Goal: Information Seeking & Learning: Learn about a topic

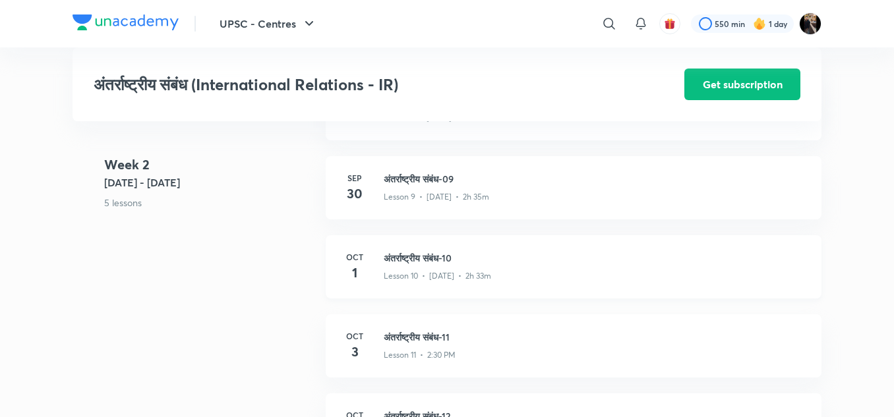
scroll to position [1217, 0]
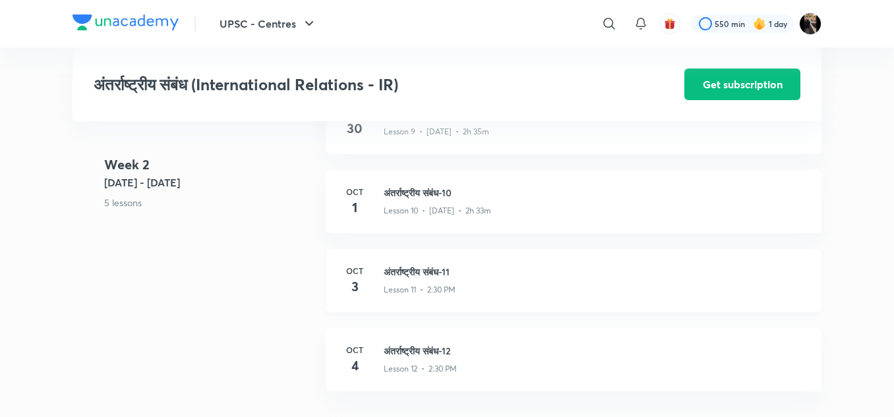
click at [426, 267] on h3 "अंतर्राष्ट्रीय संबंध-11" at bounding box center [595, 272] width 422 height 14
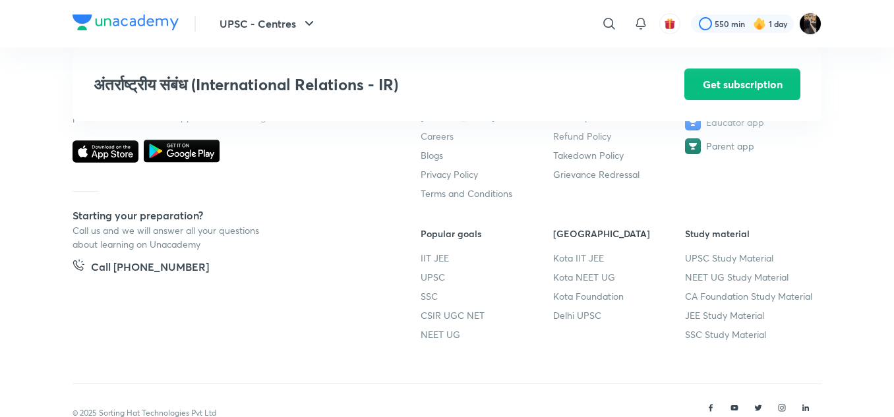
scroll to position [1781, 0]
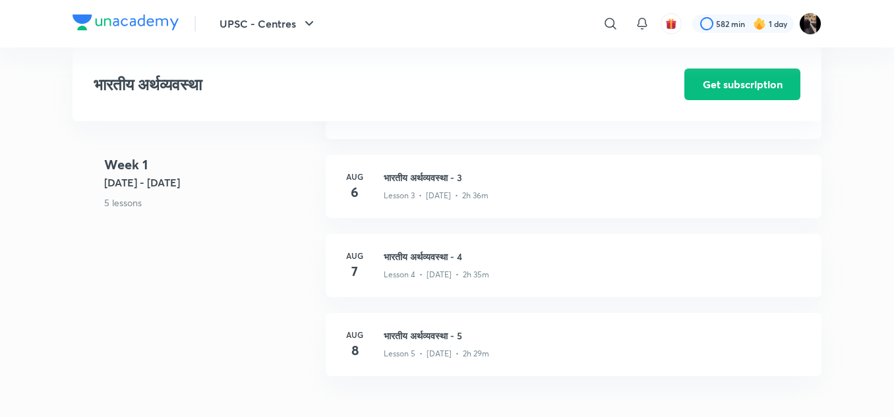
scroll to position [589, 0]
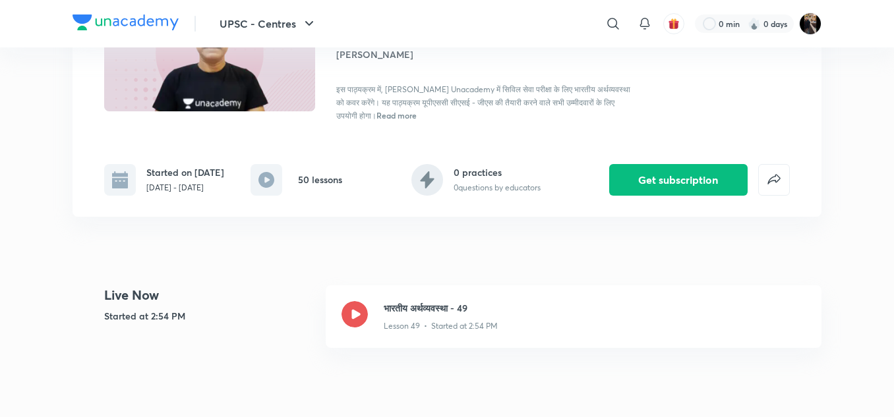
scroll to position [150, 0]
click at [424, 311] on h3 "भारतीय अर्थव्यवस्था - 49" at bounding box center [595, 308] width 422 height 14
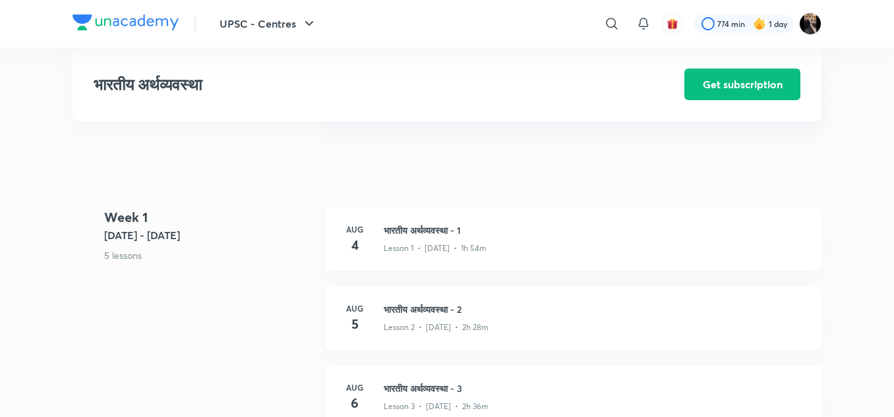
scroll to position [378, 0]
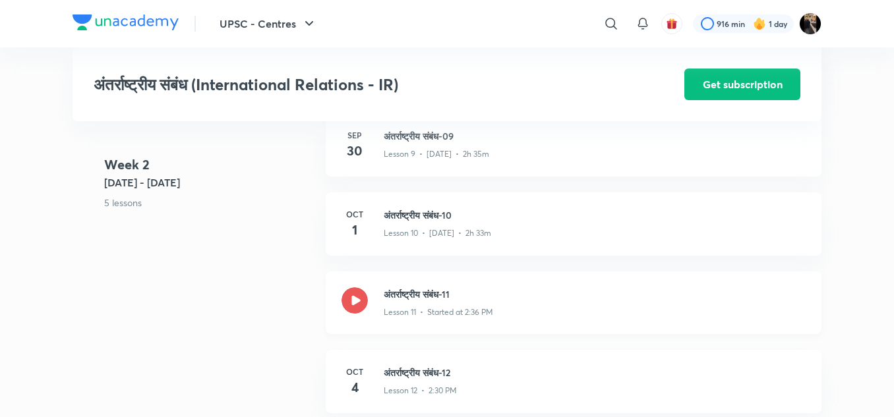
click at [419, 293] on h3 "अंतर्राष्ट्रीय संबंध-11" at bounding box center [595, 294] width 422 height 14
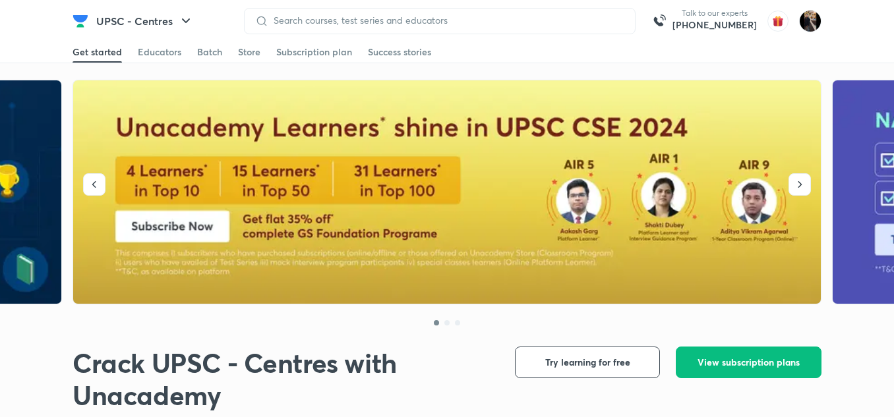
drag, startPoint x: 809, startPoint y: 21, endPoint x: 78, endPoint y: 24, distance: 730.2
click at [598, 56] on div "Get started Educators Batch Store Subscription plan Success stories" at bounding box center [446, 52] width 749 height 21
click at [78, 22] on img at bounding box center [80, 21] width 16 height 16
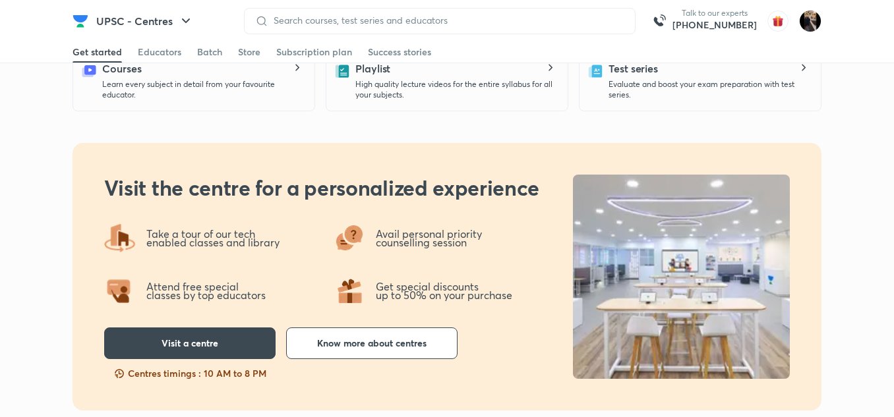
scroll to position [474, 0]
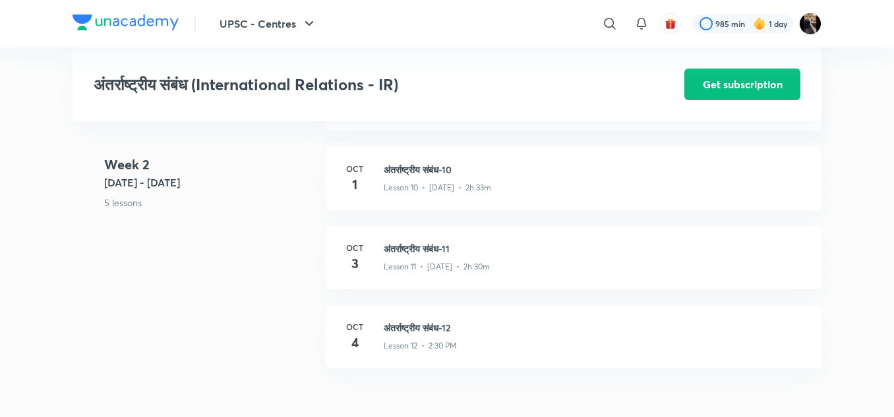
scroll to position [1240, 0]
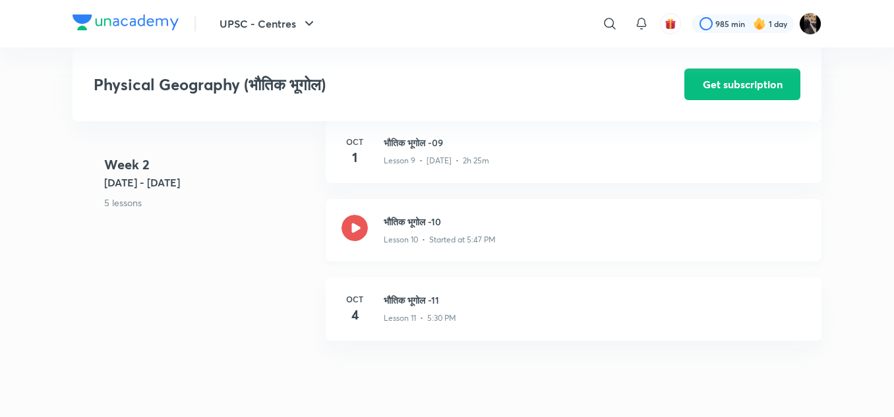
scroll to position [1187, 0]
click at [397, 223] on h3 "भौतिक भूगोल -10" at bounding box center [595, 222] width 422 height 14
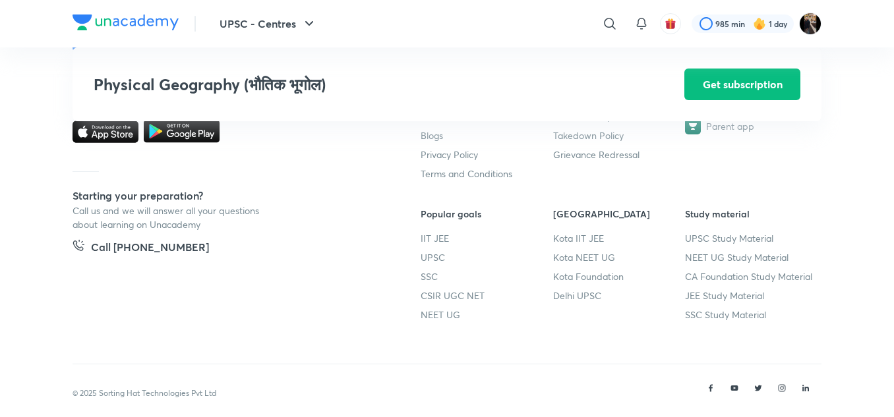
scroll to position [1700, 0]
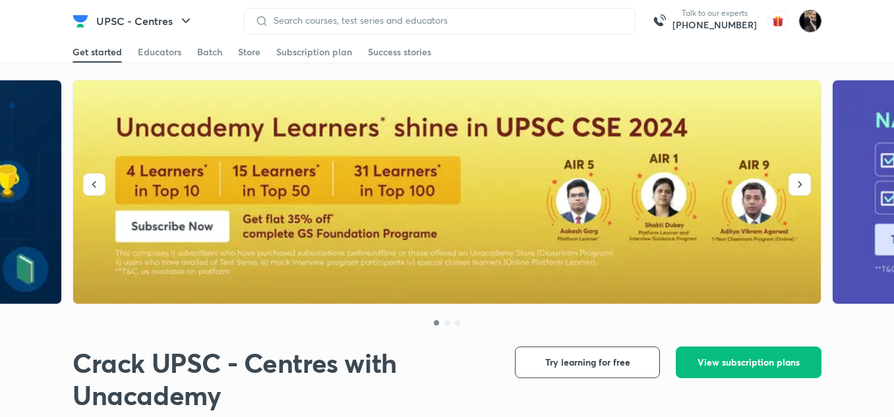
click at [812, 14] on img at bounding box center [810, 21] width 22 height 22
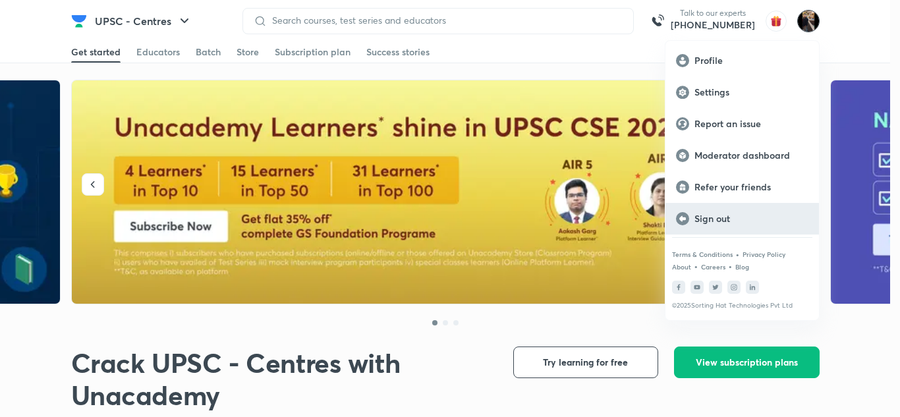
click at [731, 210] on div "Sign out" at bounding box center [743, 219] width 154 height 32
